Goal: Task Accomplishment & Management: Manage account settings

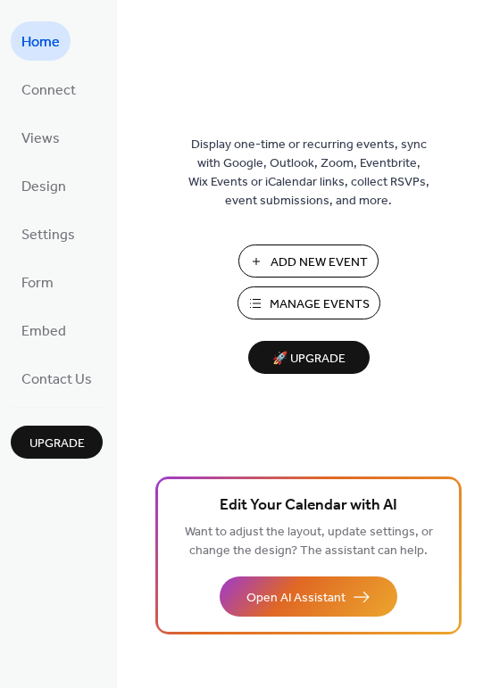
click at [55, 444] on span "Upgrade" at bounding box center [56, 444] width 55 height 19
click at [304, 298] on span "Manage Events" at bounding box center [320, 304] width 100 height 19
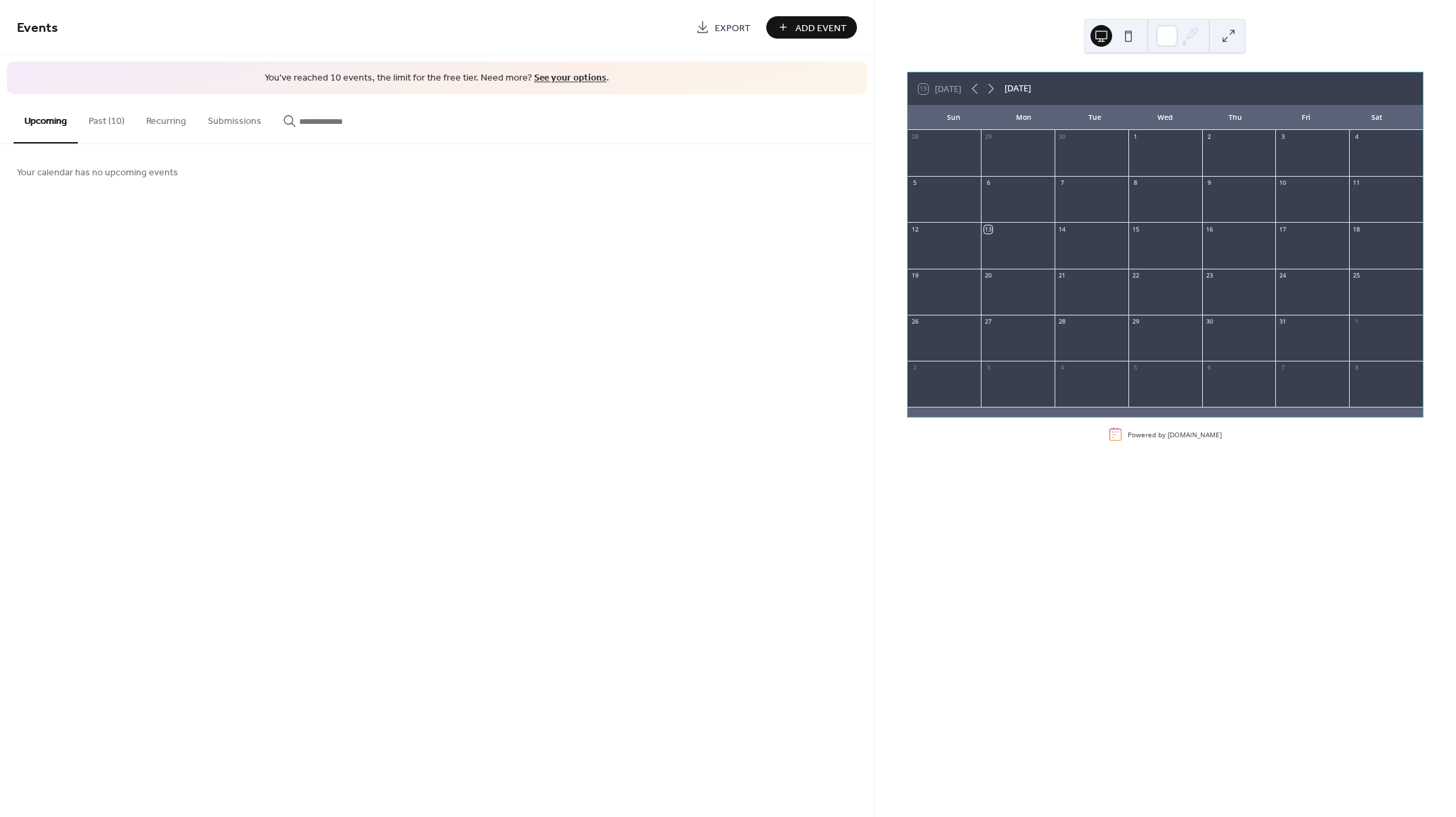
click at [106, 121] on button "Past (10)" at bounding box center [107, 118] width 58 height 48
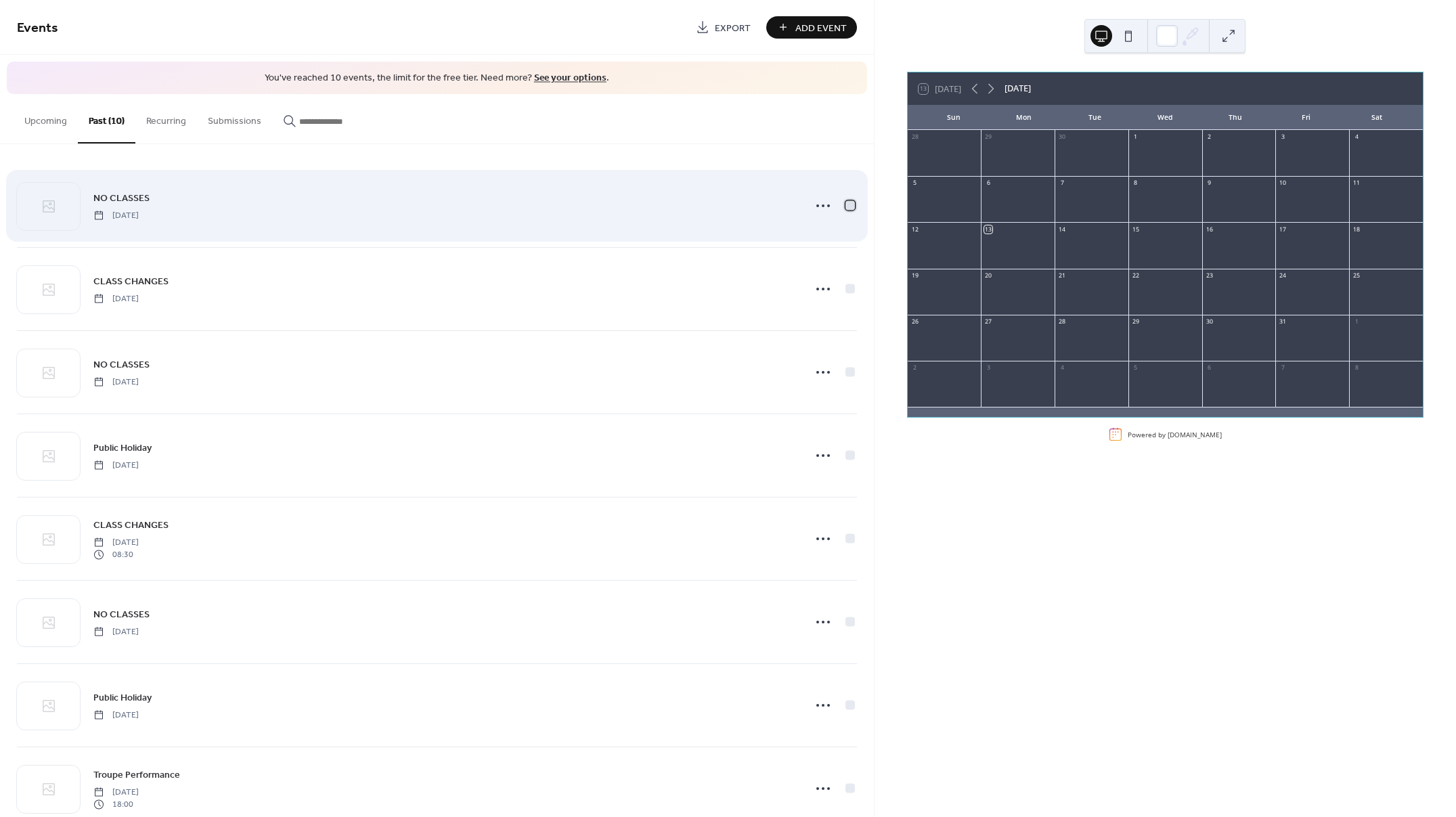
click at [846, 205] on div at bounding box center [850, 205] width 9 height 9
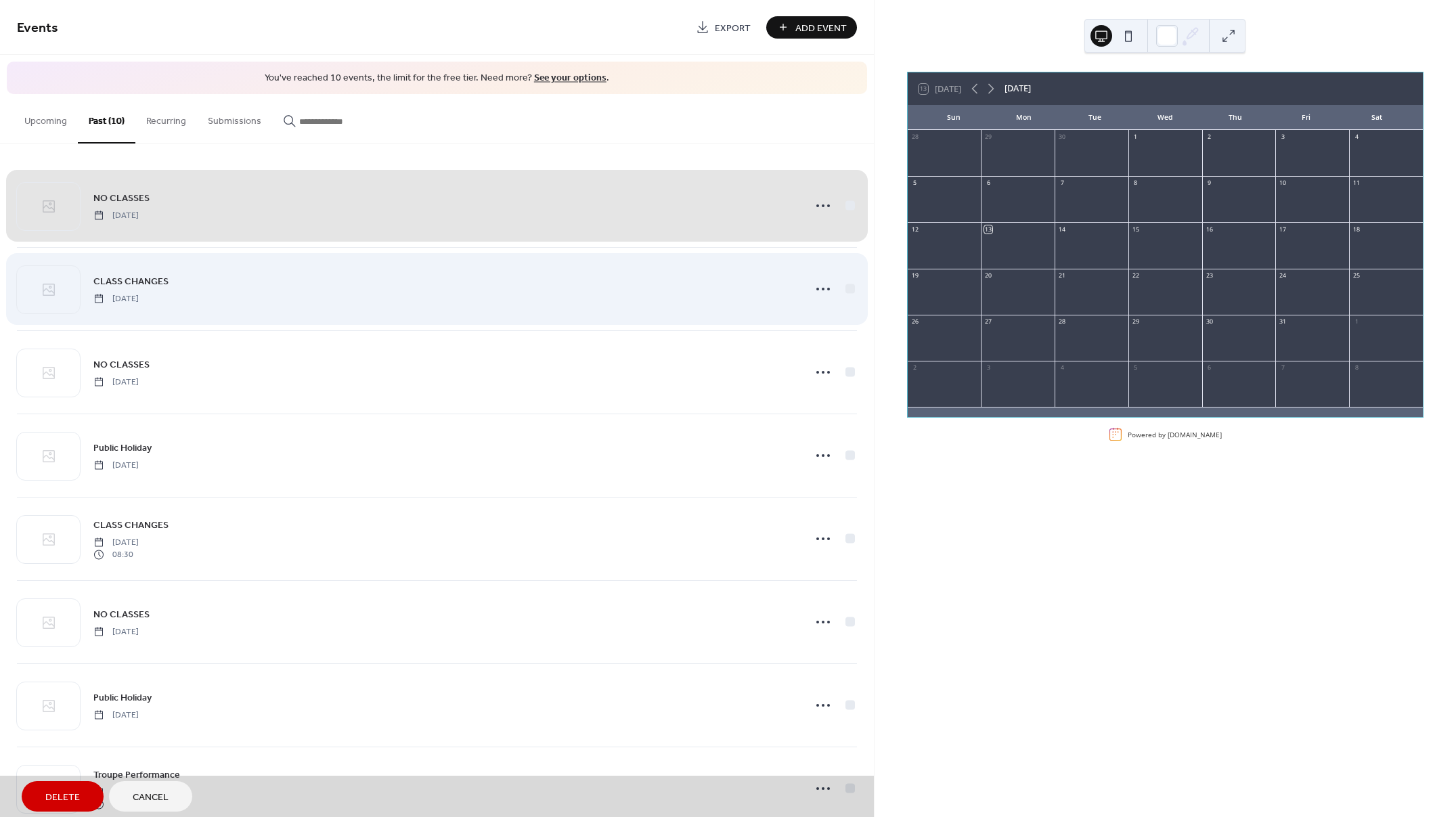
click at [846, 288] on div "CLASS CHANGES [DATE]" at bounding box center [437, 289] width 840 height 83
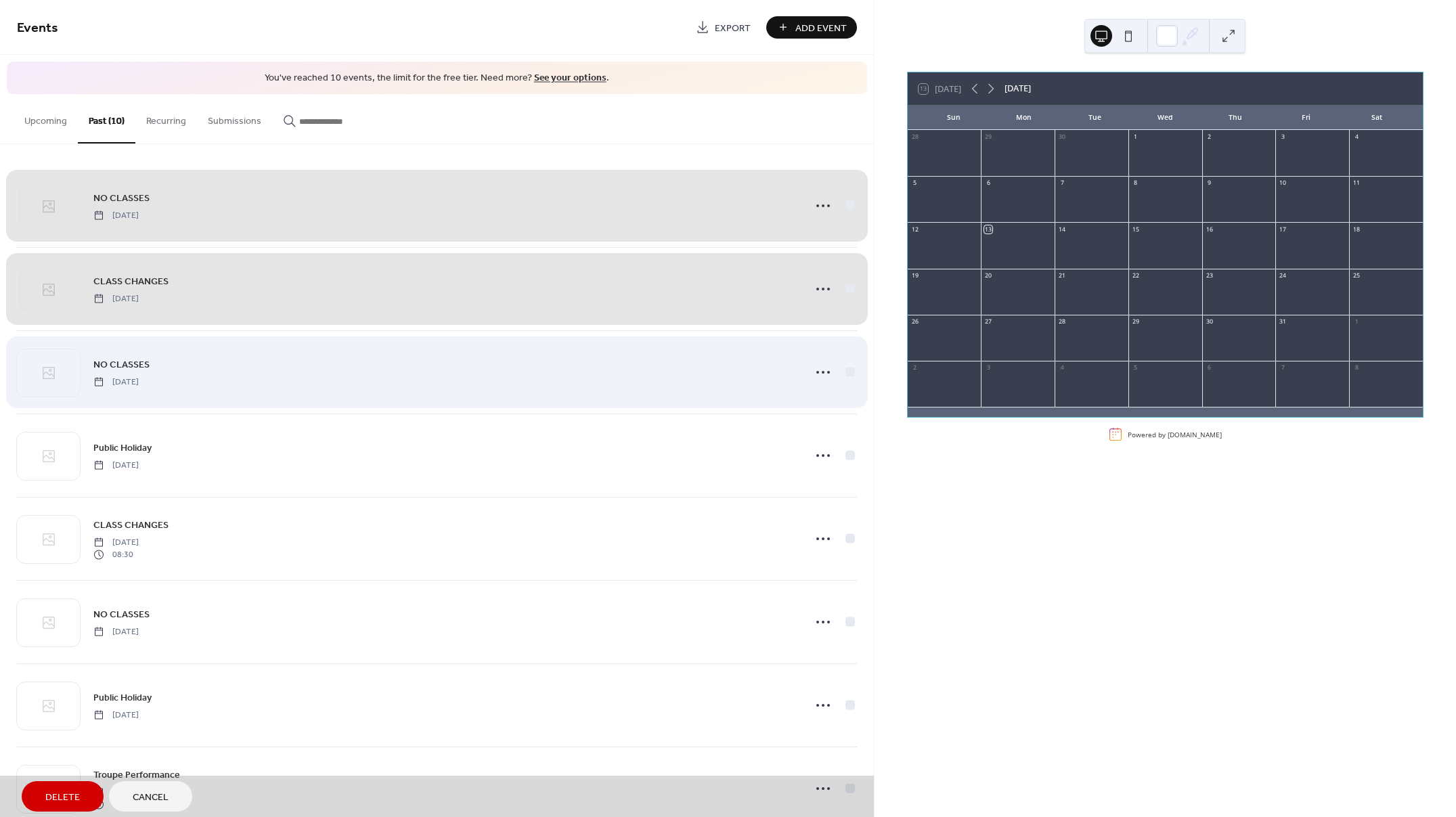
click at [841, 373] on div "NO CLASSES [DATE]" at bounding box center [437, 372] width 840 height 83
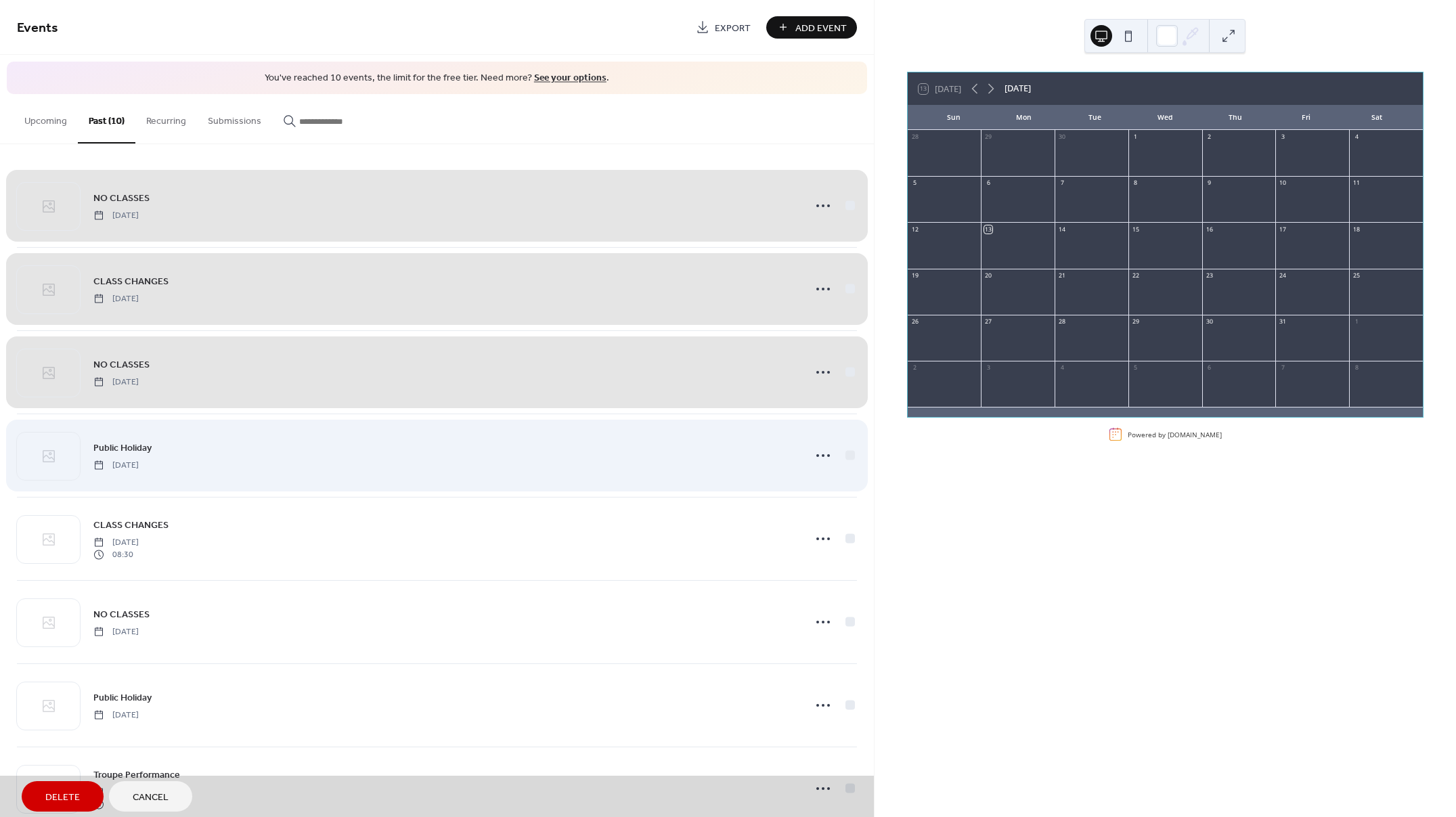
click at [846, 454] on div "Public Holiday [DATE]" at bounding box center [437, 455] width 840 height 83
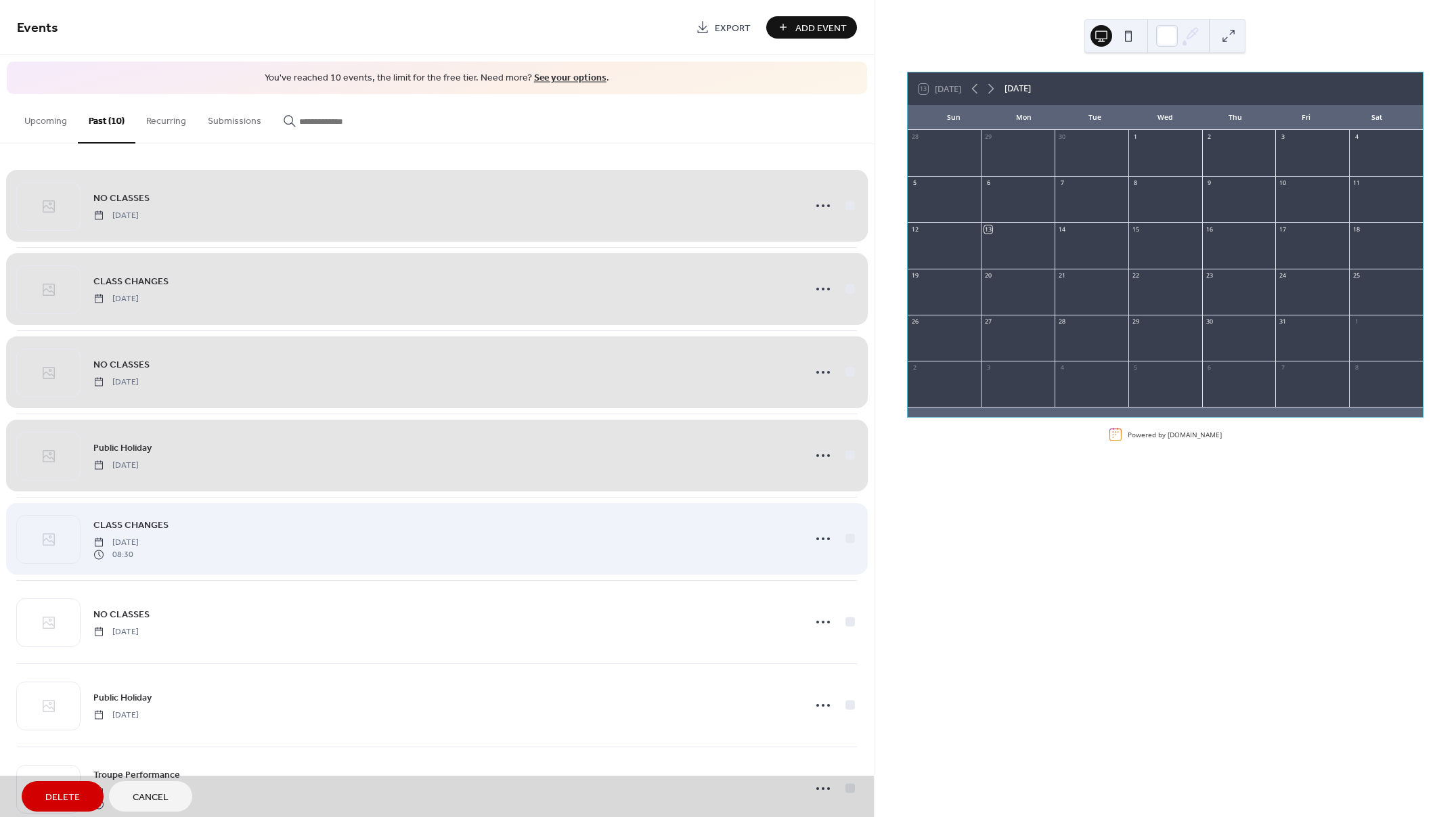
click at [848, 536] on div "CLASS CHANGES [DATE] 08:30" at bounding box center [437, 539] width 840 height 83
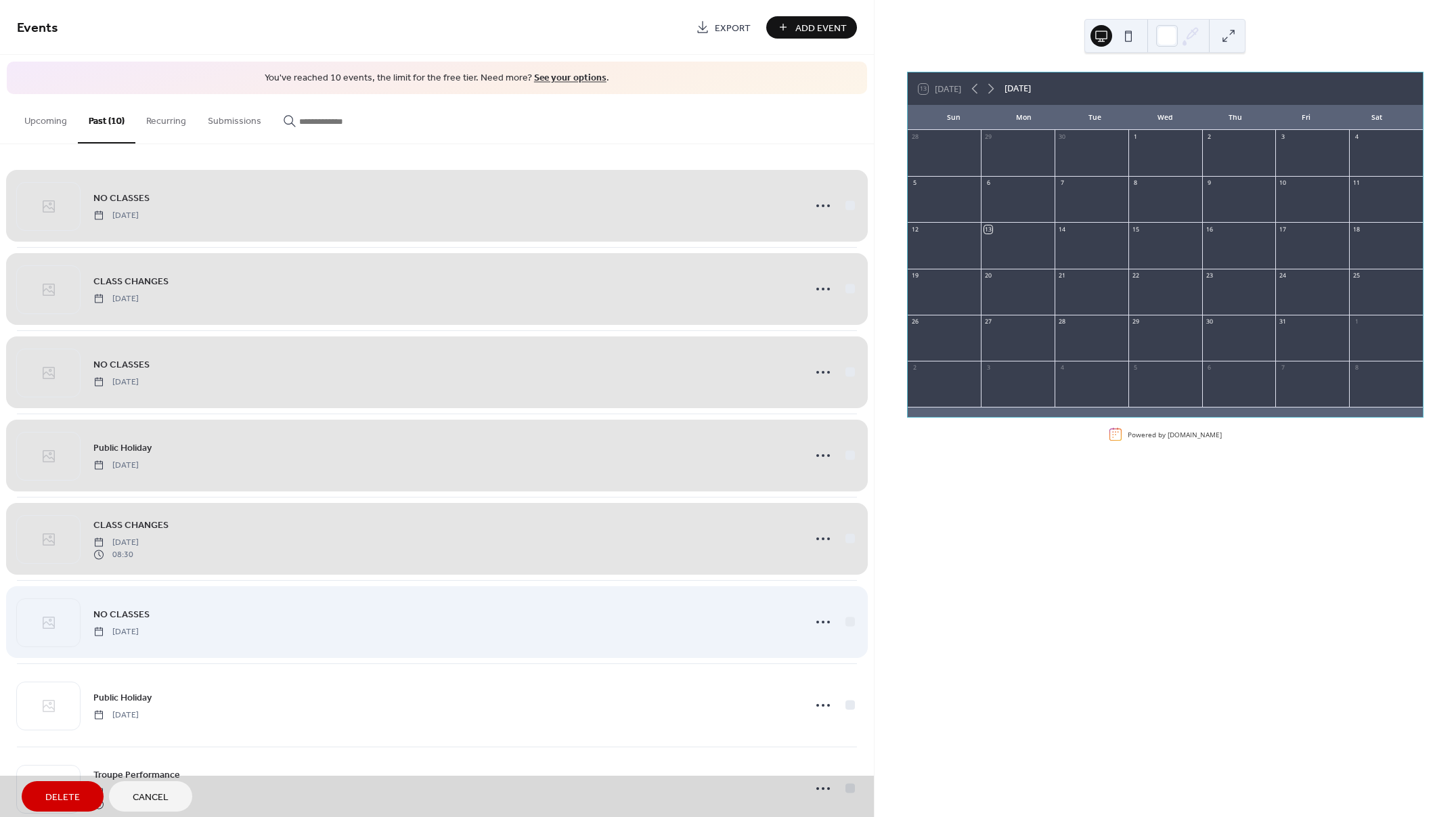
click at [842, 614] on div "NO CLASSES [DATE]" at bounding box center [437, 622] width 840 height 83
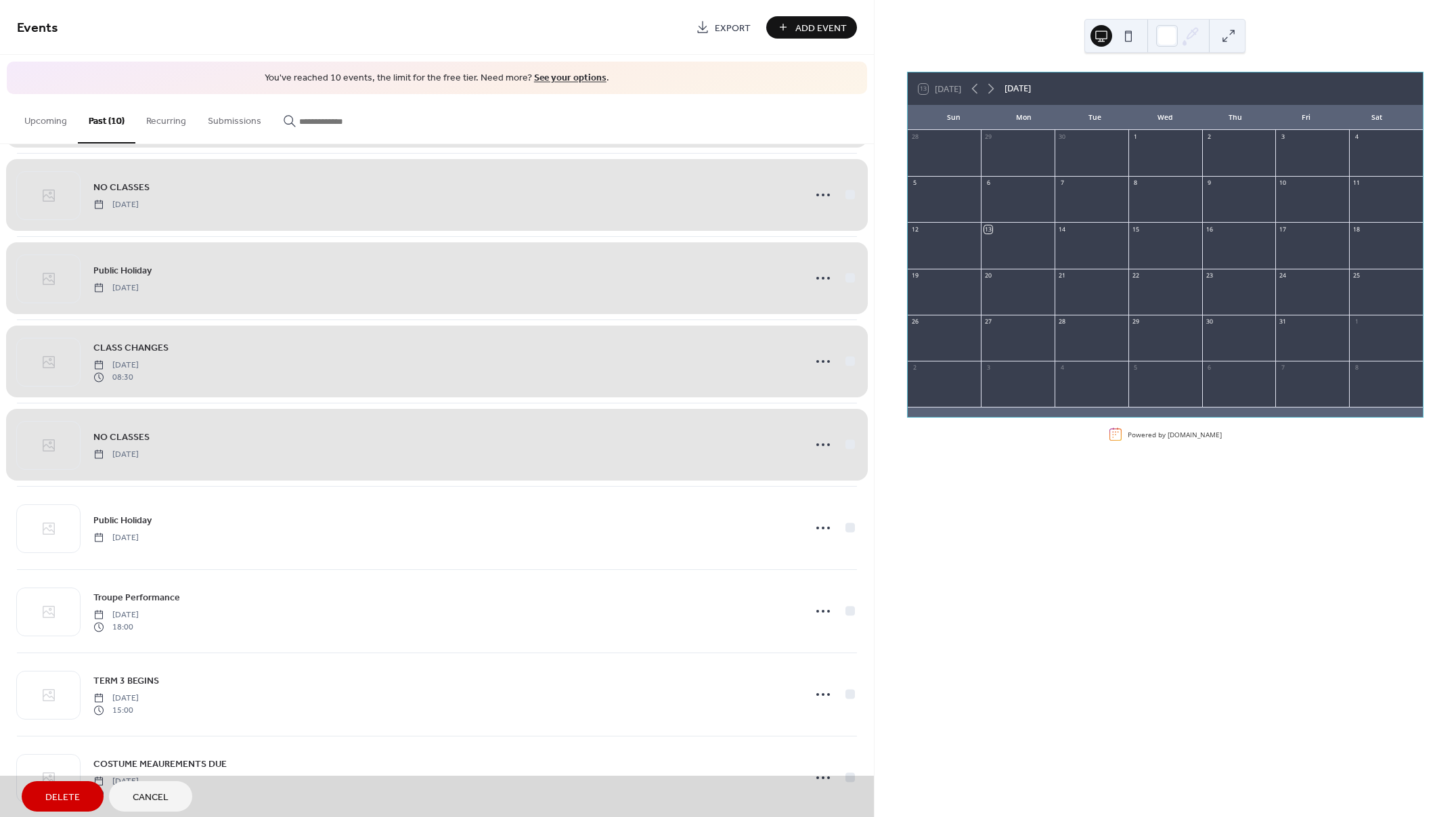
scroll to position [197, 0]
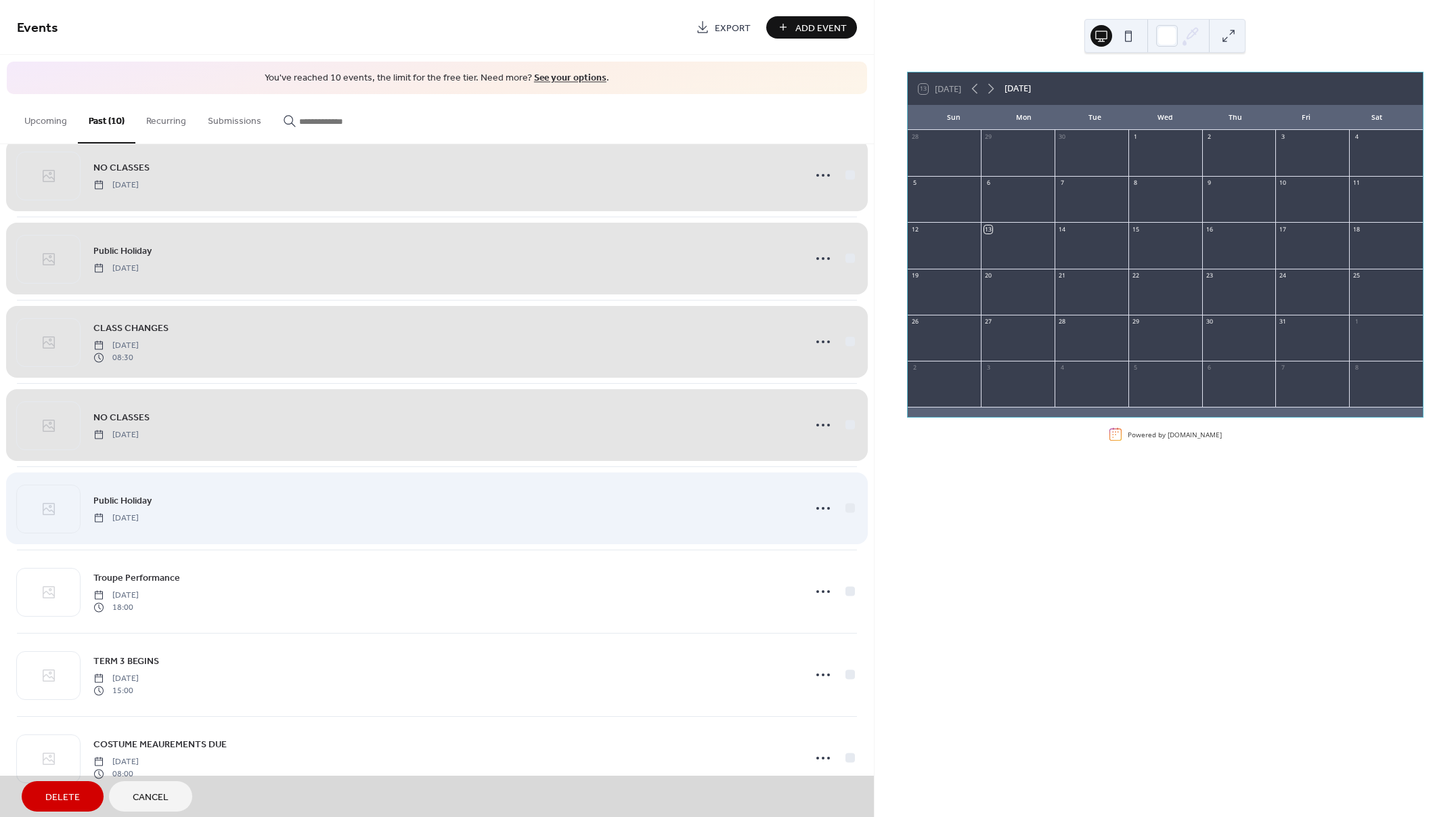
click at [847, 507] on div "Public Holiday [DATE]" at bounding box center [437, 508] width 840 height 83
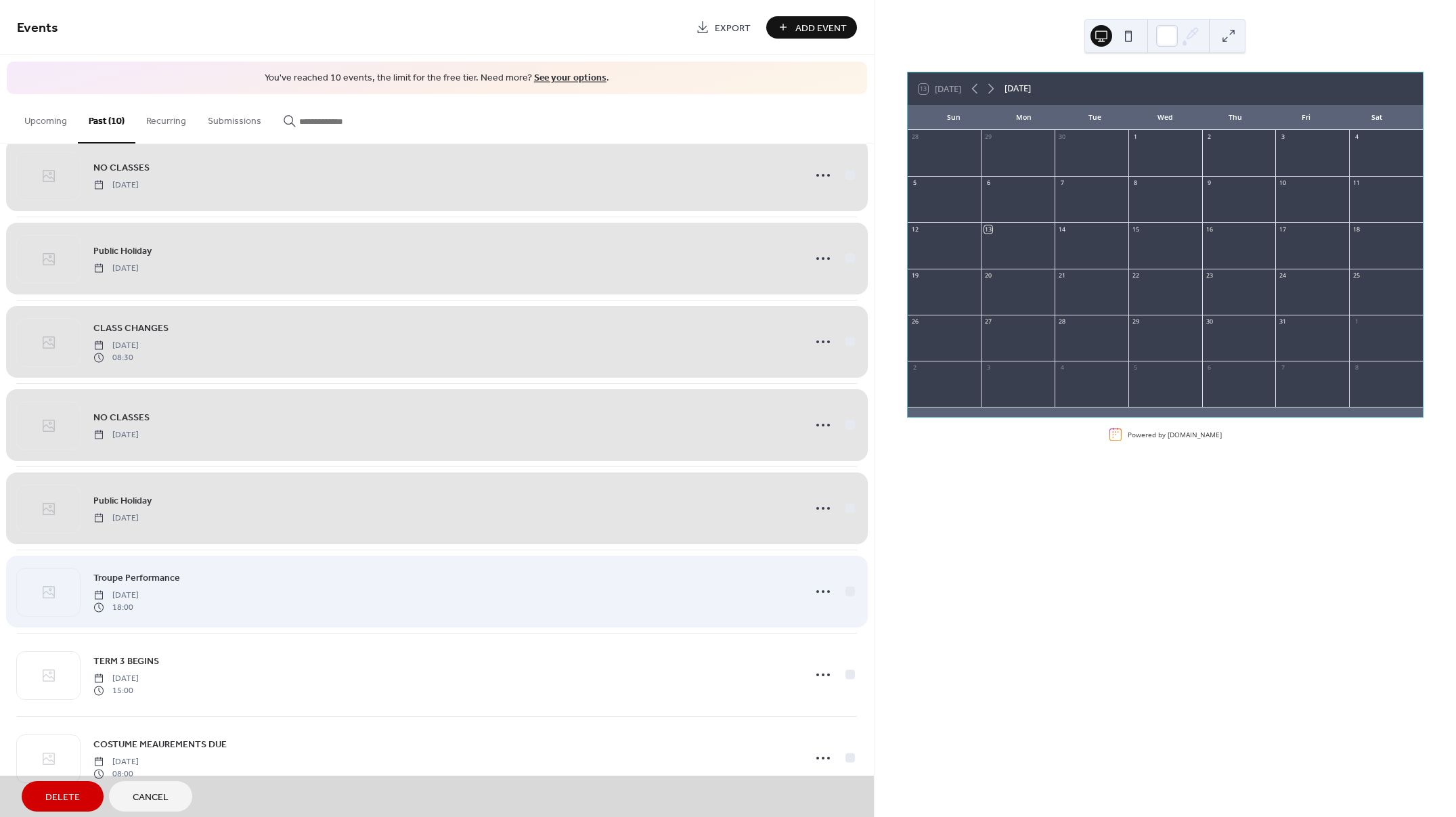
click at [847, 586] on div "Troupe Performance [DATE] 18:00" at bounding box center [437, 592] width 840 height 83
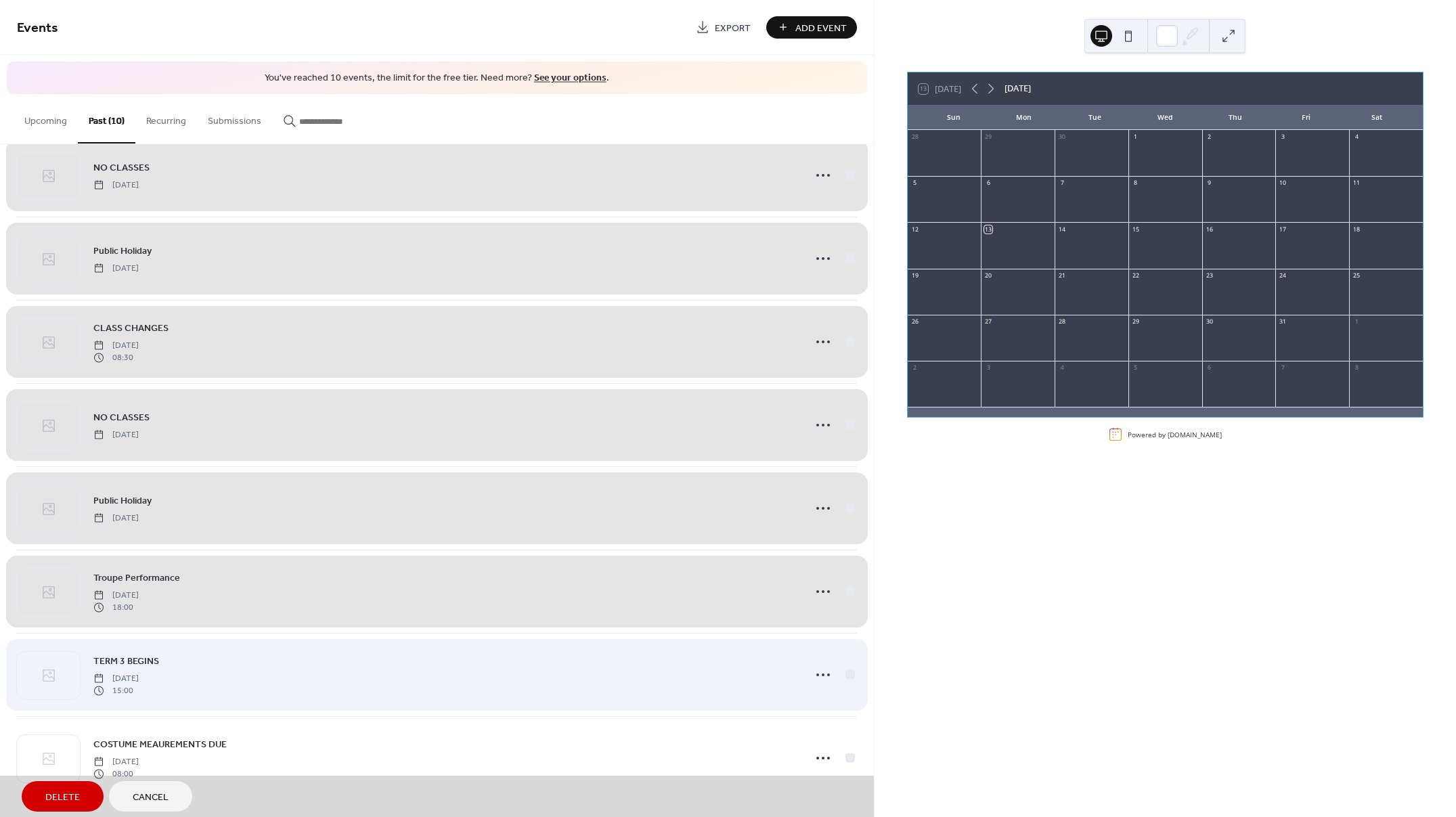
click at [843, 674] on div "TERM 3 BEGINS [DATE] 15:00" at bounding box center [437, 675] width 840 height 83
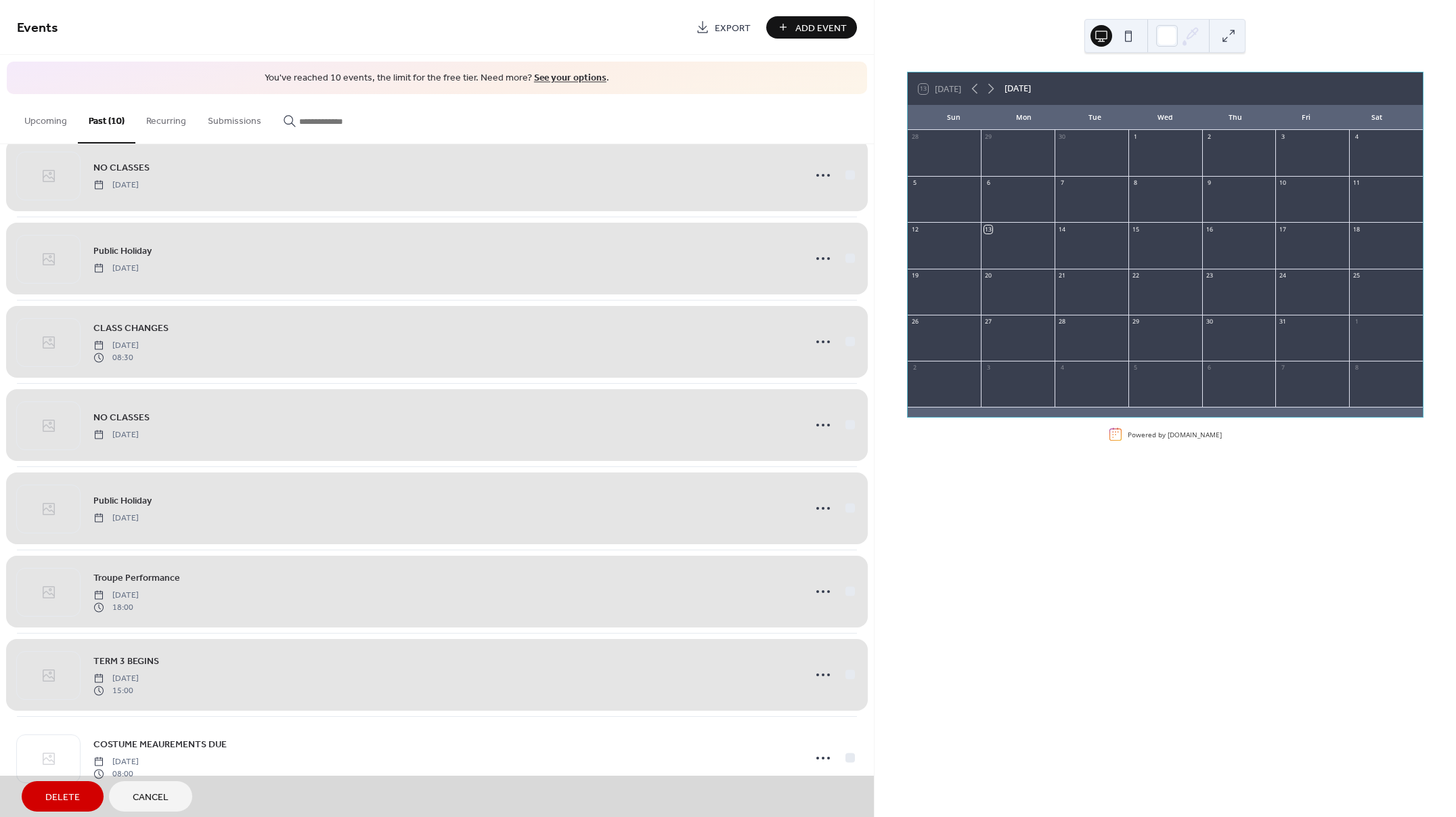
click at [143, 792] on span "Cancel" at bounding box center [150, 798] width 36 height 14
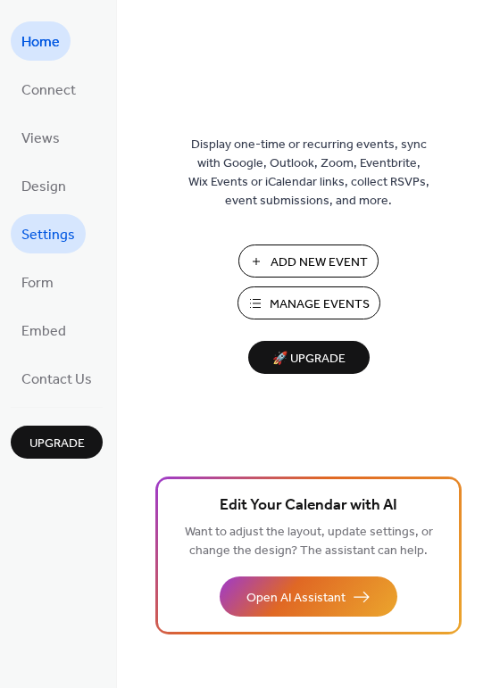
click at [60, 245] on span "Settings" at bounding box center [48, 235] width 54 height 29
